Goal: Task Accomplishment & Management: Manage account settings

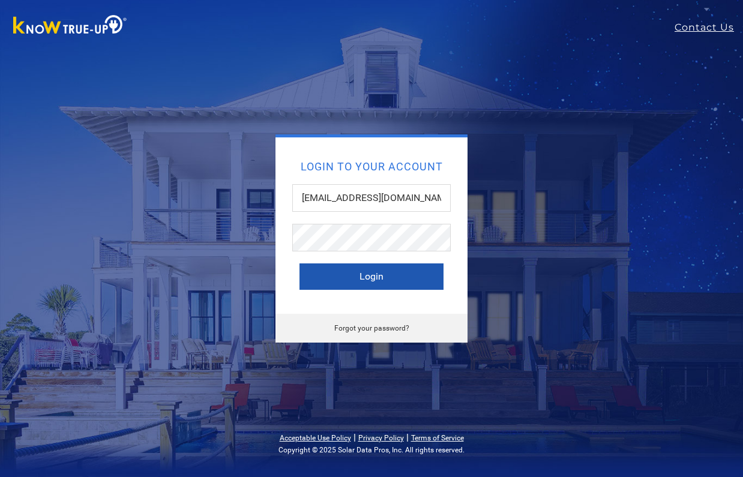
click at [403, 277] on button "Login" at bounding box center [371, 276] width 144 height 26
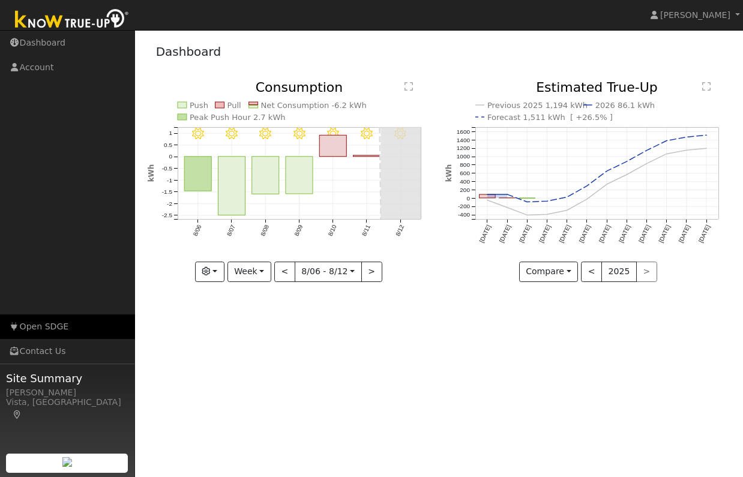
click at [49, 324] on link "Open SDGE" at bounding box center [67, 326] width 135 height 25
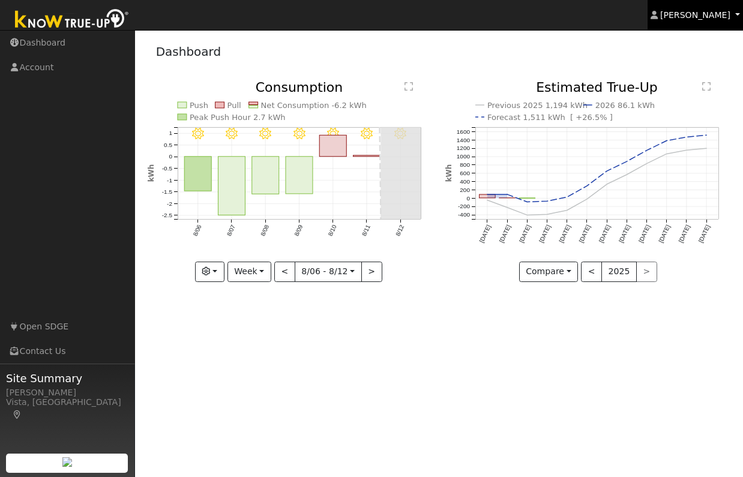
click at [706, 19] on span "Cathrin Eckle" at bounding box center [695, 15] width 70 height 10
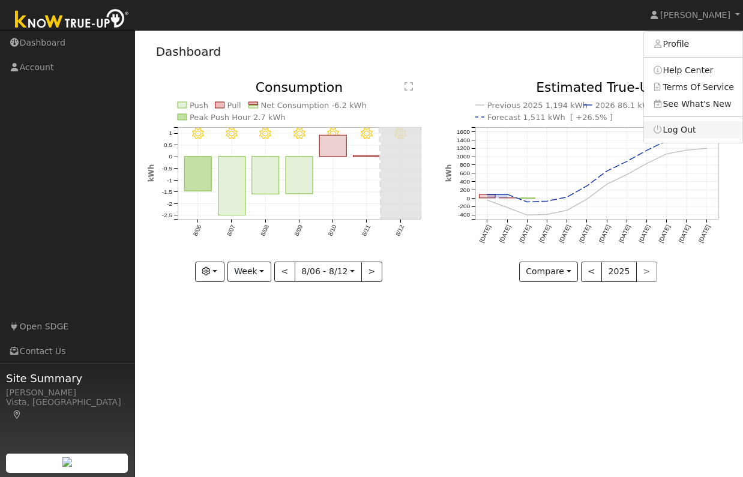
click at [685, 128] on link "Log Out" at bounding box center [693, 129] width 98 height 17
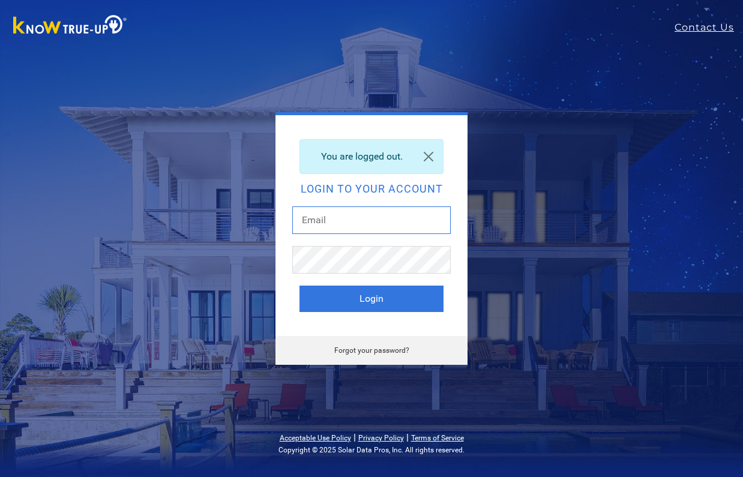
type input "[EMAIL_ADDRESS][DOMAIN_NAME]"
